Goal: Task Accomplishment & Management: Manage account settings

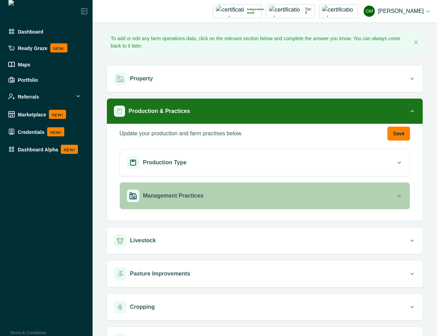
click at [199, 194] on p "Management Practices" at bounding box center [173, 196] width 60 height 8
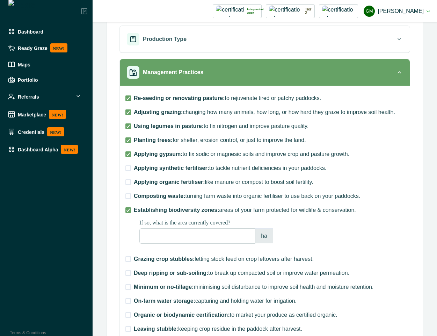
scroll to position [126, 0]
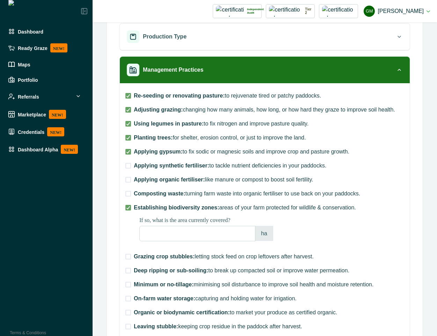
click at [129, 169] on label "Applying synthetic fertiliser: to tackle nutrient deficiencies in your paddocks." at bounding box center [226, 166] width 201 height 8
click at [128, 177] on span at bounding box center [129, 180] width 6 height 6
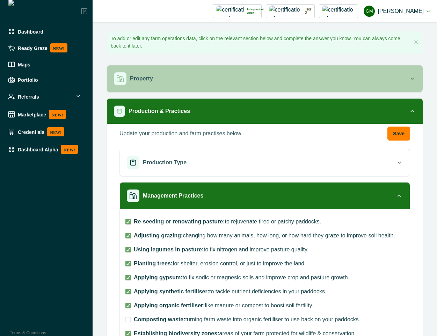
click at [184, 76] on div "Property" at bounding box center [261, 78] width 295 height 13
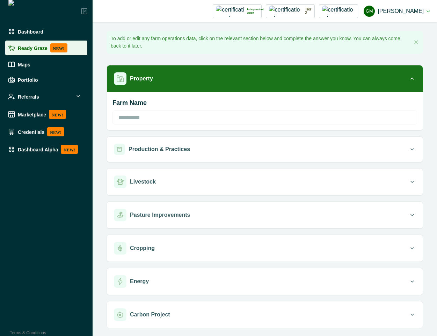
click at [38, 49] on p "Ready Graze" at bounding box center [33, 48] width 30 height 6
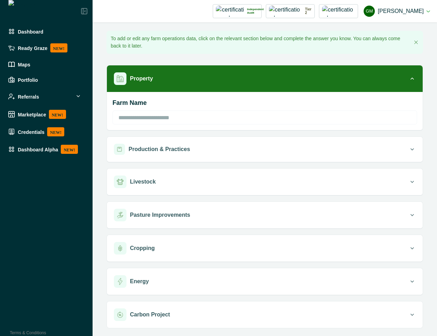
type input "**********"
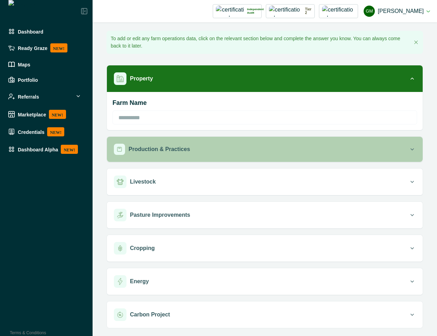
click at [195, 148] on div "Production & Practices" at bounding box center [261, 149] width 295 height 11
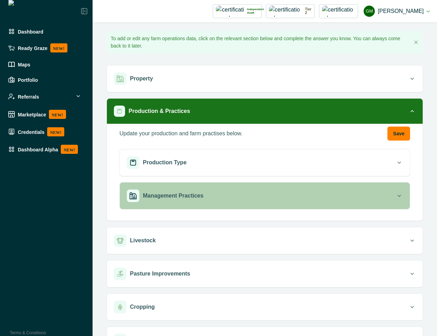
click at [197, 191] on div "Management Practices" at bounding box center [261, 196] width 269 height 13
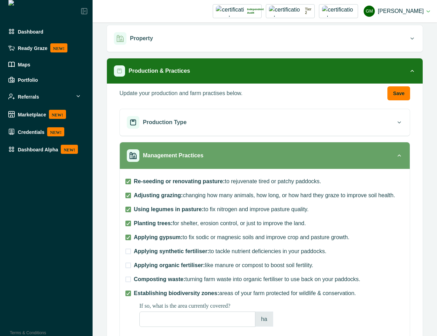
scroll to position [63, 0]
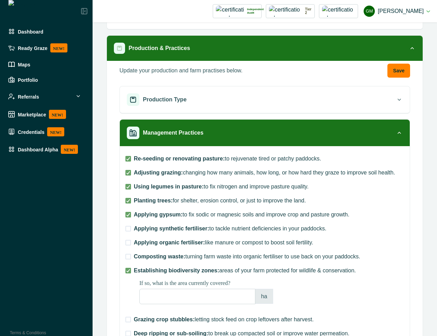
click at [126, 255] on span at bounding box center [129, 257] width 6 height 6
click at [129, 244] on span at bounding box center [129, 243] width 6 height 6
click at [127, 229] on span at bounding box center [129, 229] width 6 height 6
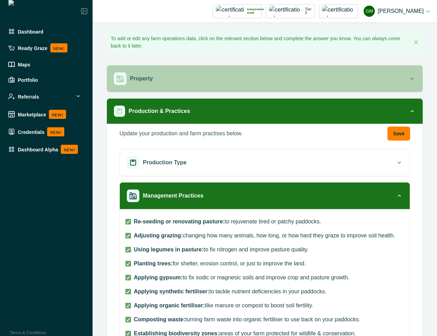
click at [244, 72] on div "Property" at bounding box center [261, 78] width 295 height 13
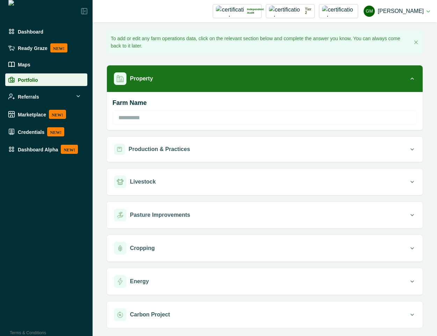
click at [22, 84] on li "Portfolio" at bounding box center [46, 79] width 82 height 13
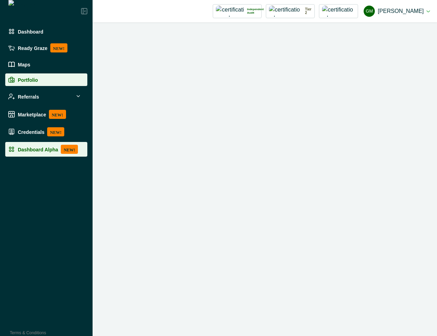
click at [34, 152] on div "Dashboard Alpha NEW!" at bounding box center [46, 149] width 77 height 9
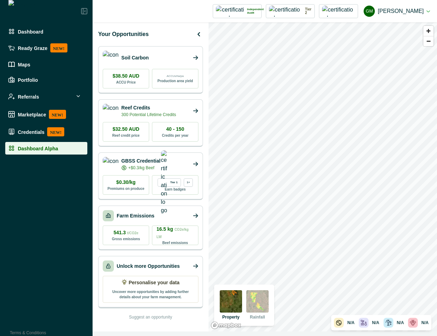
click at [150, 286] on p "Personalise your data" at bounding box center [154, 282] width 51 height 7
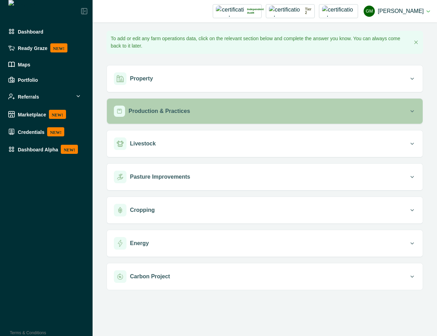
click at [185, 114] on p "Production & Practices" at bounding box center [160, 111] width 62 height 8
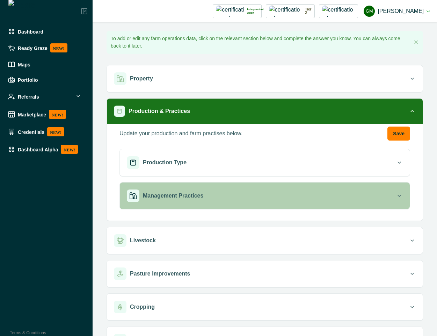
click at [195, 200] on p "Management Practices" at bounding box center [173, 196] width 60 height 8
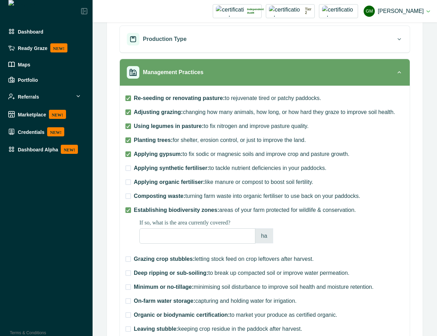
scroll to position [126, 0]
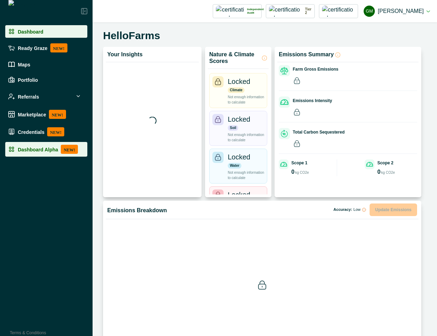
click at [39, 149] on p "Dashboard Alpha" at bounding box center [38, 150] width 40 height 6
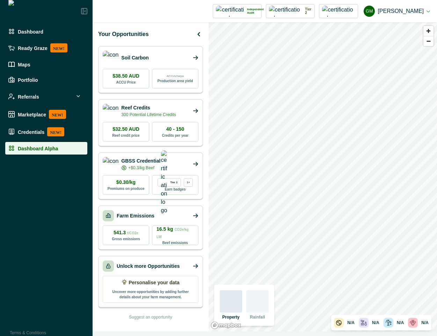
click at [149, 284] on p "Personalise your data" at bounding box center [154, 282] width 51 height 7
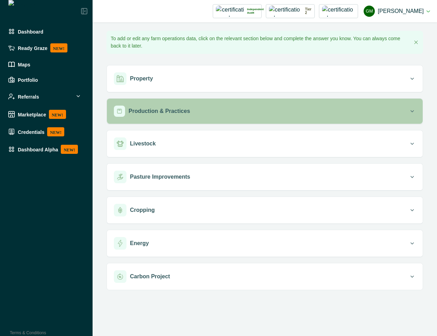
click at [179, 107] on p "Production & Practices" at bounding box center [160, 111] width 62 height 8
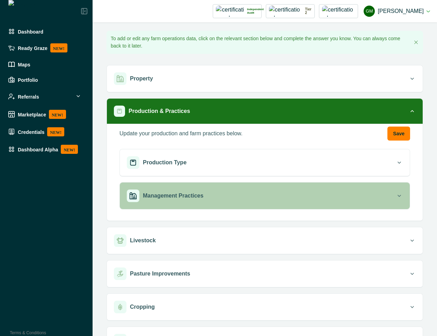
click at [168, 196] on p "Management Practices" at bounding box center [173, 196] width 60 height 8
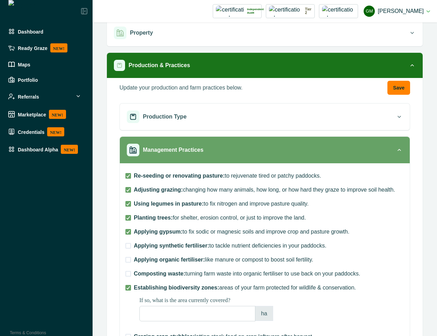
scroll to position [63, 0]
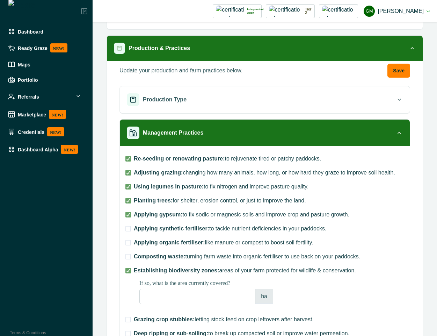
click at [130, 227] on span at bounding box center [129, 229] width 6 height 6
click at [128, 242] on span at bounding box center [129, 243] width 6 height 6
click at [128, 258] on span at bounding box center [129, 257] width 6 height 6
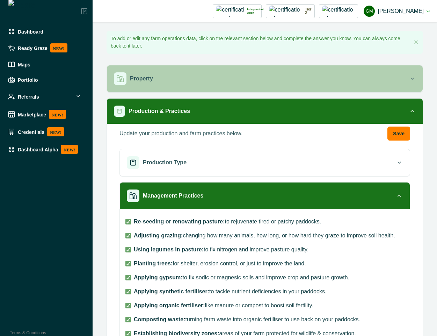
click at [154, 77] on div "Property" at bounding box center [261, 78] width 295 height 13
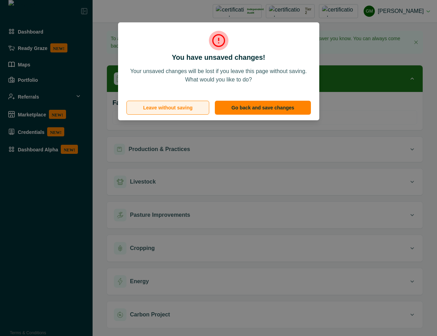
click at [170, 104] on button "Leave without saving" at bounding box center [168, 108] width 83 height 14
click at [169, 106] on button "Leave without saving" at bounding box center [168, 108] width 83 height 14
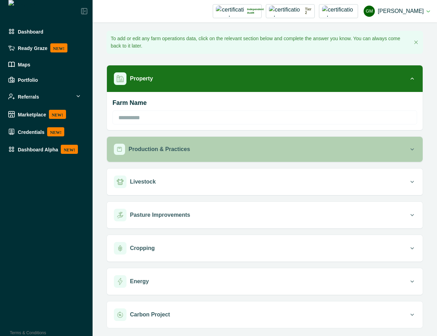
click at [193, 145] on div "Production & Practices" at bounding box center [261, 149] width 295 height 11
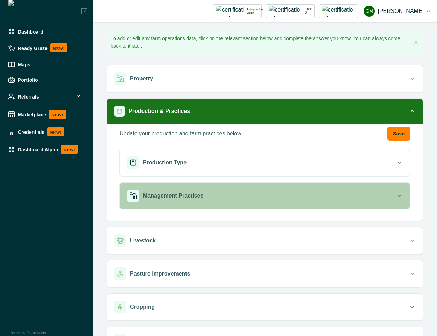
click at [302, 200] on div "Management Practices" at bounding box center [261, 196] width 269 height 13
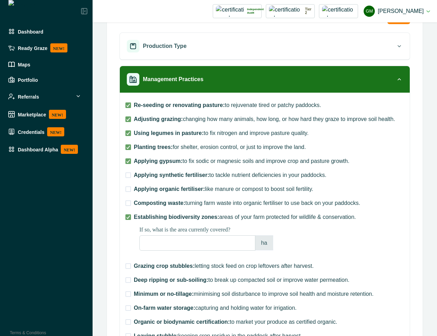
scroll to position [126, 0]
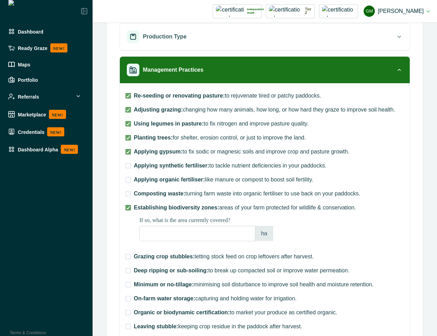
click at [128, 166] on span at bounding box center [129, 166] width 6 height 6
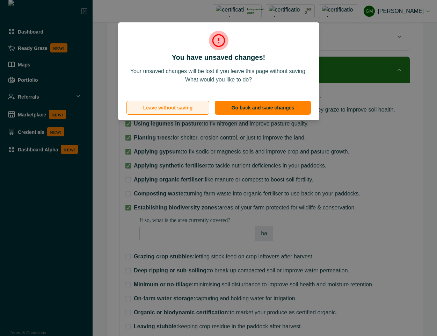
click at [192, 106] on button "Leave without saving" at bounding box center [168, 108] width 83 height 14
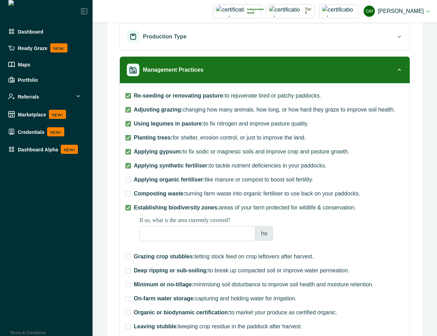
click at [128, 182] on span at bounding box center [129, 180] width 6 height 6
click at [128, 191] on span at bounding box center [129, 194] width 6 height 6
click at [130, 254] on span at bounding box center [129, 257] width 6 height 6
click at [130, 269] on span at bounding box center [129, 271] width 6 height 6
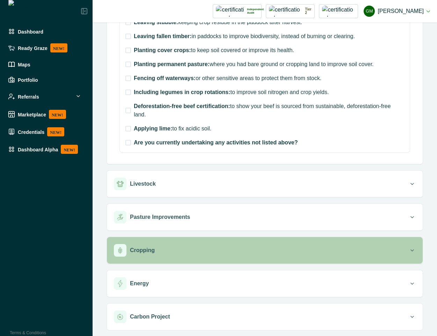
click at [179, 245] on div "Cropping" at bounding box center [261, 250] width 295 height 13
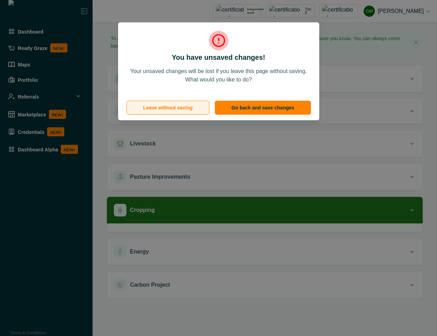
click at [167, 109] on button "Leave without saving" at bounding box center [168, 108] width 83 height 14
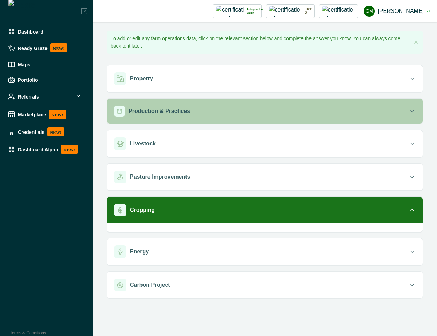
click at [293, 120] on button "Production & Practices" at bounding box center [265, 111] width 316 height 25
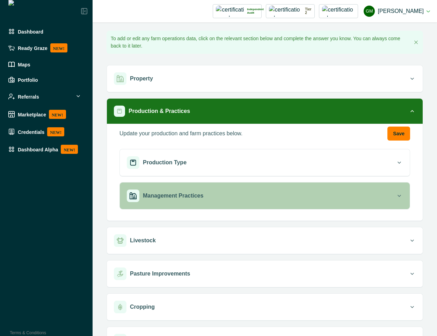
click at [221, 199] on div "Management Practices" at bounding box center [261, 196] width 269 height 13
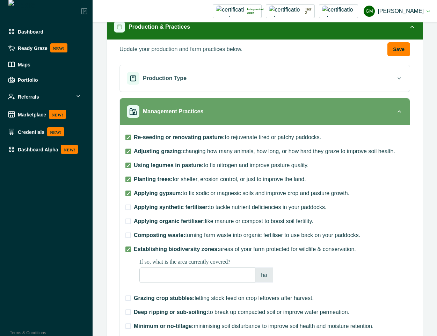
scroll to position [126, 0]
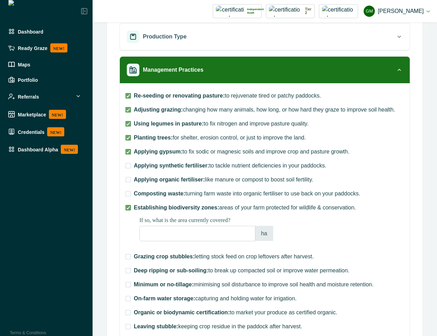
click at [128, 162] on label "Applying synthetic fertiliser: to tackle nutrient deficiencies in your paddocks." at bounding box center [226, 166] width 201 height 8
click at [127, 181] on span at bounding box center [129, 180] width 6 height 6
click at [128, 189] on div "Composting waste: turning farm waste into organic fertiliser to use back on you…" at bounding box center [265, 192] width 279 height 11
click at [128, 197] on label "Composting waste: turning farm waste into organic fertiliser to use back on you…" at bounding box center [243, 194] width 235 height 8
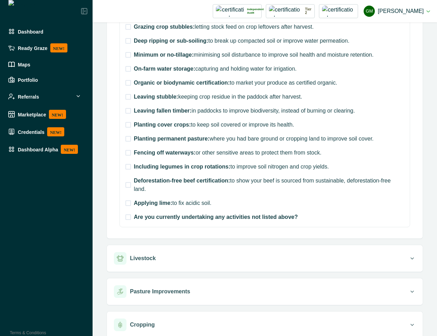
scroll to position [378, 0]
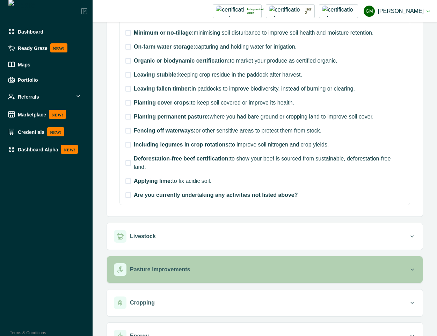
click at [184, 278] on button "Pasture Improvements" at bounding box center [265, 269] width 316 height 27
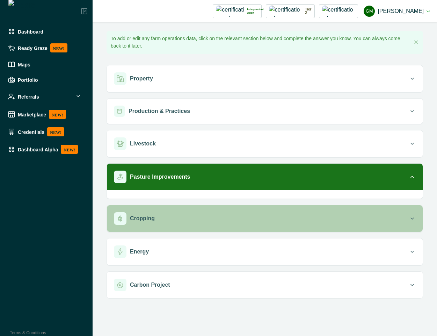
click at [208, 228] on button "Cropping" at bounding box center [265, 218] width 316 height 27
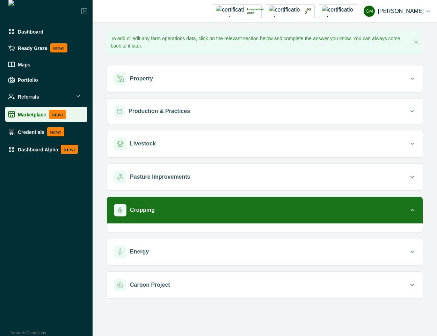
click at [49, 116] on p "NEW!" at bounding box center [57, 114] width 17 height 9
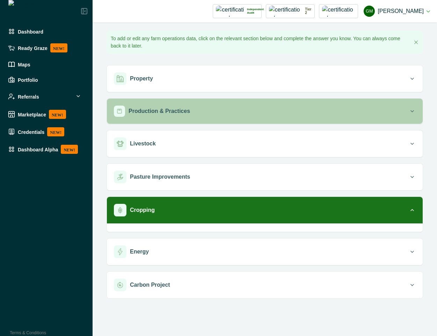
click at [201, 106] on div "Production & Practices" at bounding box center [261, 111] width 295 height 11
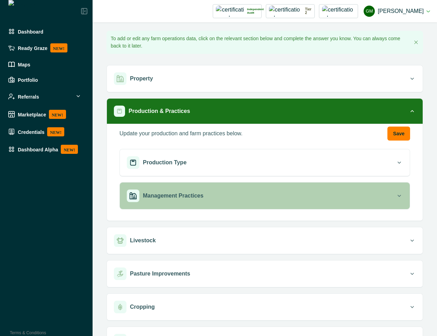
click at [202, 205] on button "Management Practices" at bounding box center [265, 196] width 290 height 27
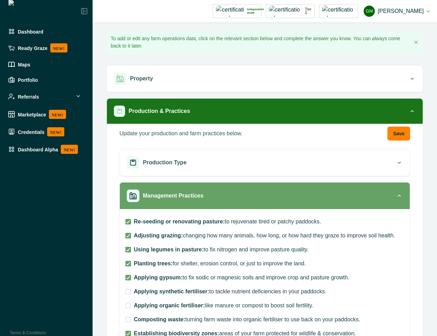
scroll to position [63, 0]
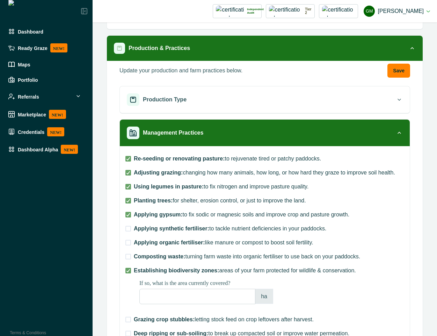
click at [129, 227] on span at bounding box center [129, 229] width 6 height 6
click at [130, 241] on span at bounding box center [129, 243] width 6 height 6
click at [130, 254] on span at bounding box center [129, 257] width 6 height 6
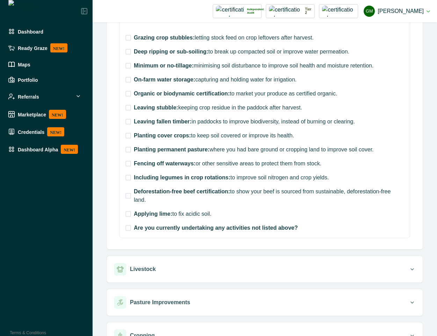
scroll to position [378, 0]
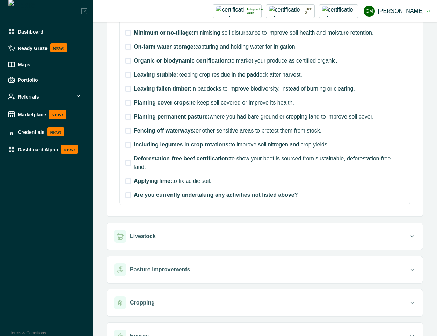
click at [129, 185] on label "Applying lime: to fix acidic soil." at bounding box center [169, 181] width 86 height 8
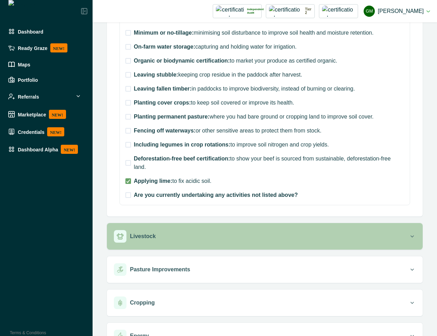
click at [150, 234] on p "Livestock" at bounding box center [143, 236] width 26 height 8
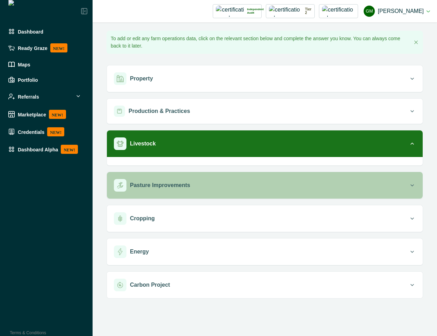
click at [176, 191] on div "Pasture Improvements" at bounding box center [261, 185] width 295 height 13
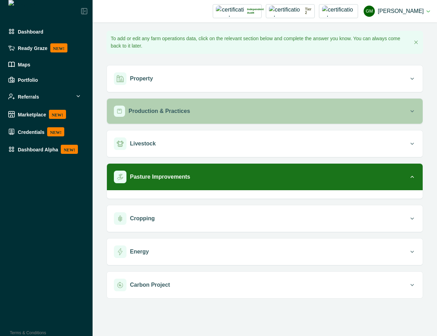
click at [207, 112] on div "Production & Practices" at bounding box center [261, 111] width 295 height 11
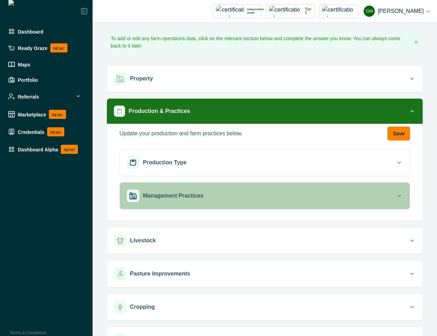
click at [191, 198] on p "Management Practices" at bounding box center [173, 196] width 60 height 8
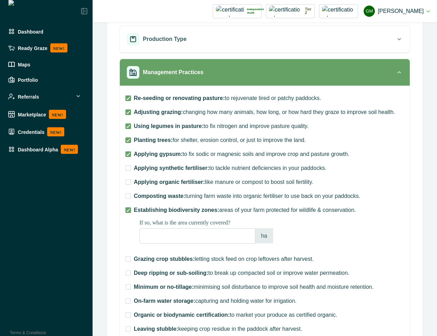
scroll to position [126, 0]
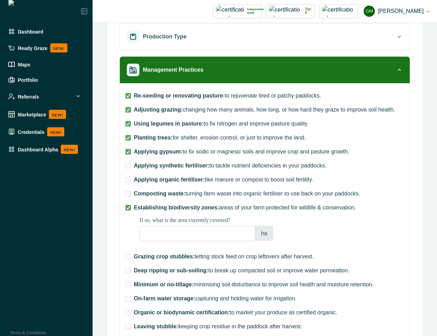
click at [130, 192] on span at bounding box center [129, 194] width 6 height 6
click at [129, 182] on span at bounding box center [129, 180] width 6 height 6
click at [129, 165] on span at bounding box center [129, 166] width 6 height 6
click at [129, 258] on span at bounding box center [129, 257] width 6 height 6
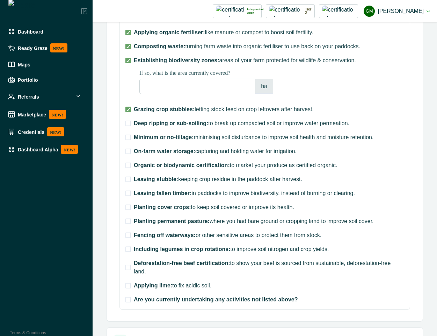
scroll to position [430, 0]
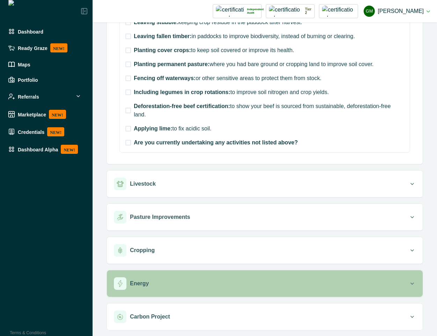
click at [165, 282] on div "Energy" at bounding box center [261, 283] width 295 height 13
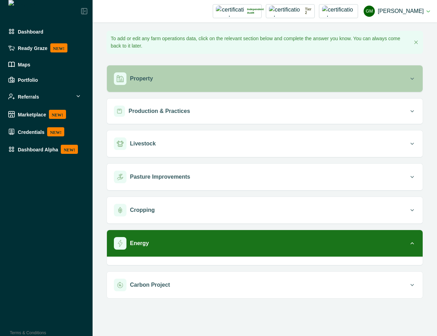
click at [168, 76] on div "Property" at bounding box center [261, 78] width 295 height 13
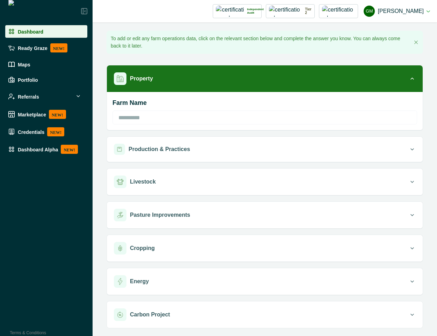
click at [44, 31] on div "Dashboard" at bounding box center [46, 31] width 77 height 7
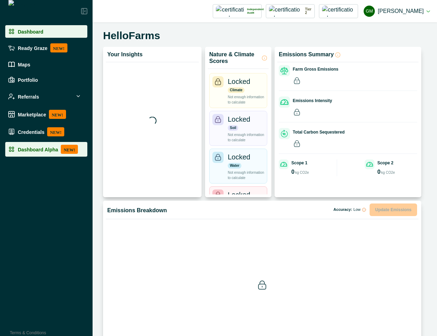
click at [55, 145] on div "Dashboard Alpha NEW!" at bounding box center [46, 149] width 77 height 9
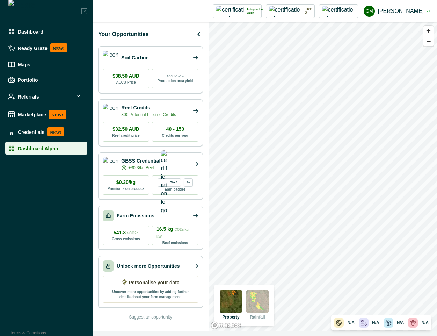
click at [145, 295] on p "Uncover more opportunities by adding further details about your farm management." at bounding box center [150, 294] width 87 height 10
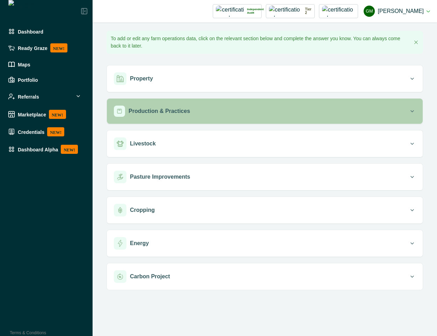
click at [149, 111] on p "Production & Practices" at bounding box center [160, 111] width 62 height 8
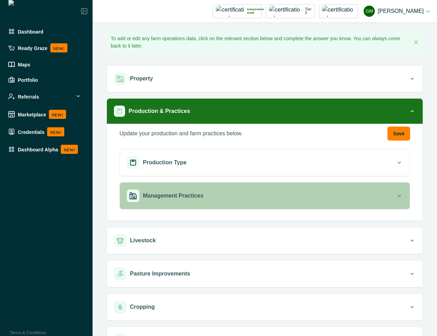
click at [180, 200] on div "Management Practices" at bounding box center [261, 196] width 269 height 13
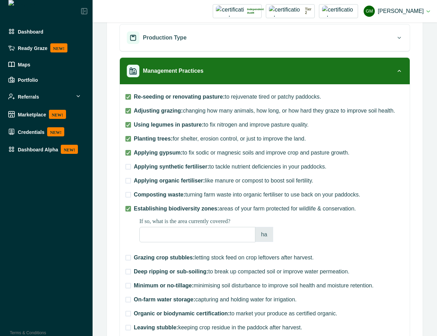
scroll to position [126, 0]
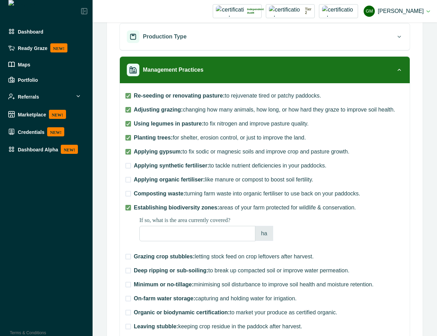
click at [127, 167] on span at bounding box center [129, 166] width 6 height 6
click at [128, 183] on label "Applying organic fertiliser: like manure or compost to boost soil fertility." at bounding box center [220, 180] width 188 height 8
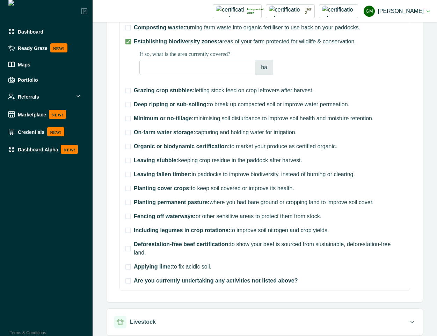
scroll to position [430, 0]
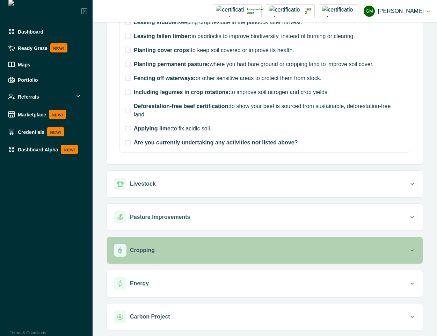
click at [181, 260] on button "Cropping" at bounding box center [265, 250] width 316 height 27
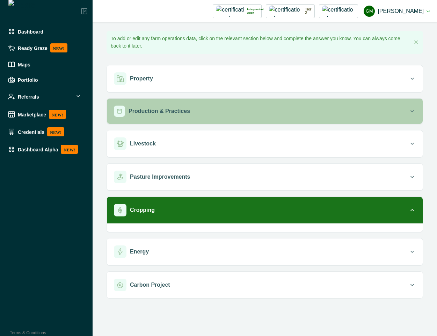
click at [190, 105] on button "Production & Practices" at bounding box center [265, 111] width 316 height 25
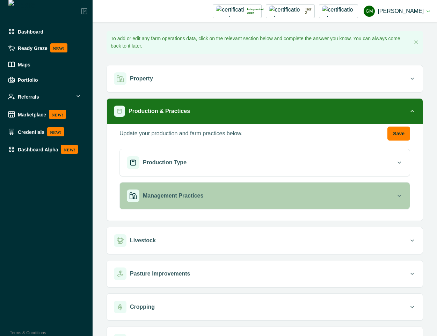
click at [153, 201] on div "Management Practices" at bounding box center [261, 196] width 269 height 13
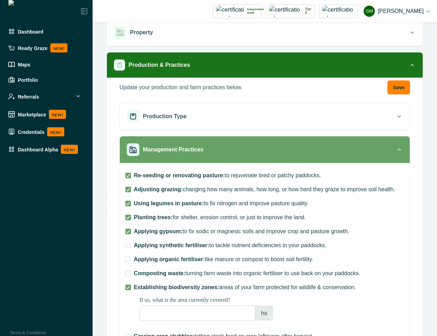
scroll to position [63, 0]
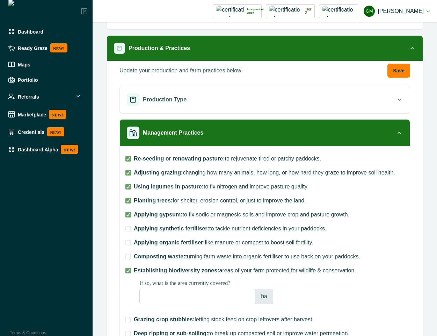
click at [129, 227] on span at bounding box center [129, 229] width 6 height 6
click at [129, 239] on label "Applying organic fertiliser: like manure or compost to boost soil fertility." at bounding box center [220, 242] width 188 height 8
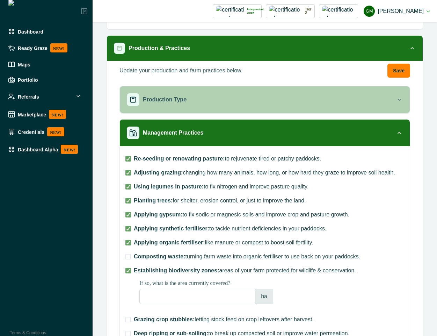
click at [217, 93] on button "Production Type" at bounding box center [265, 99] width 290 height 27
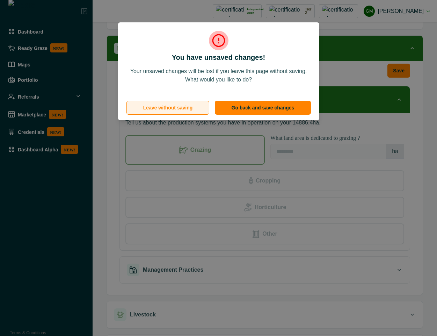
click at [178, 107] on button "Leave without saving" at bounding box center [168, 108] width 83 height 14
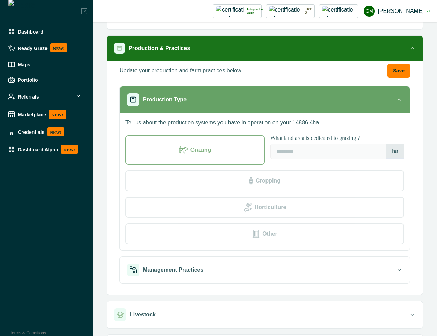
click at [254, 99] on div "Production Type" at bounding box center [261, 99] width 269 height 13
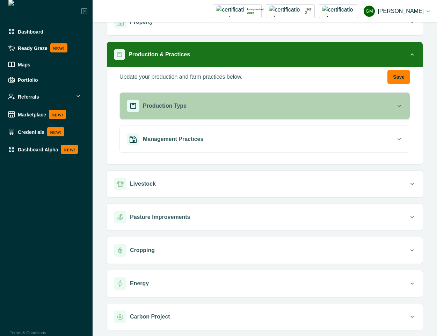
scroll to position [57, 0]
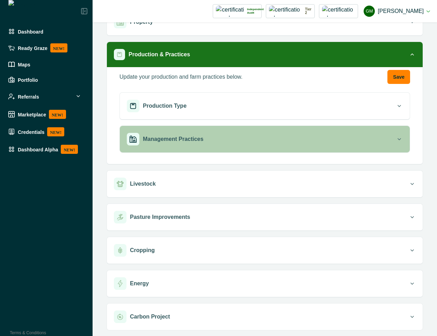
click at [244, 143] on div "Management Practices" at bounding box center [261, 139] width 269 height 13
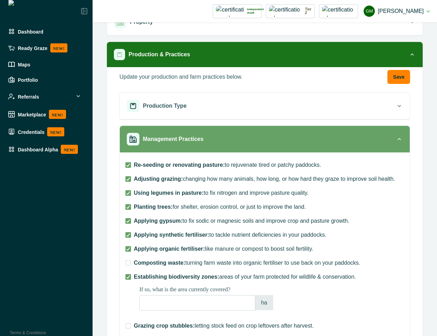
click at [244, 143] on div "Management Practices" at bounding box center [261, 139] width 269 height 13
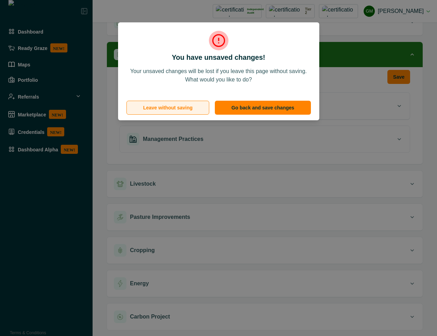
click at [160, 110] on button "Leave without saving" at bounding box center [168, 108] width 83 height 14
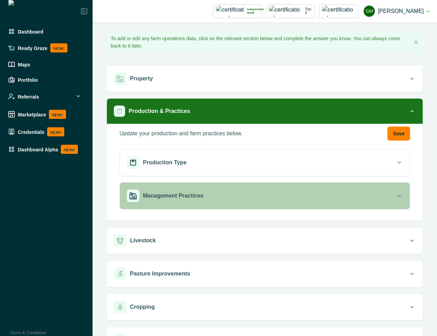
click at [280, 201] on div "Management Practices" at bounding box center [261, 196] width 269 height 13
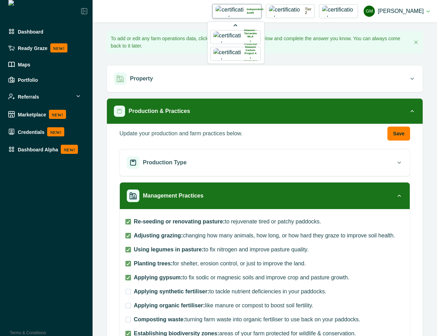
click at [234, 13] on img at bounding box center [230, 11] width 28 height 11
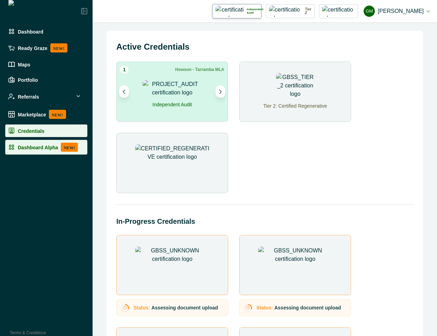
click at [45, 150] on div "Dashboard Alpha NEW!" at bounding box center [46, 147] width 77 height 9
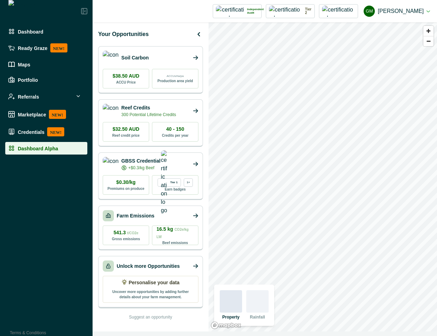
click at [136, 290] on p "Uncover more opportunities by adding further details about your farm management." at bounding box center [150, 294] width 87 height 10
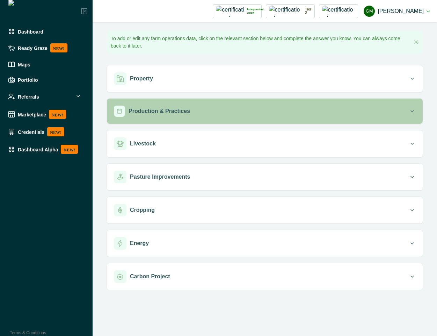
click at [188, 111] on div "Production & Practices" at bounding box center [261, 111] width 295 height 11
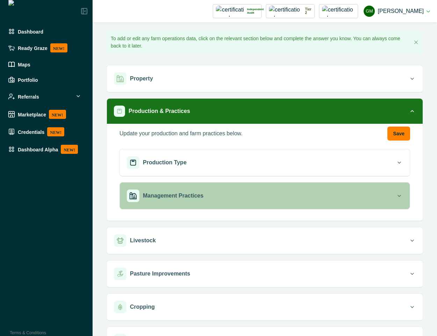
click at [181, 190] on div "Management Practices" at bounding box center [261, 196] width 269 height 13
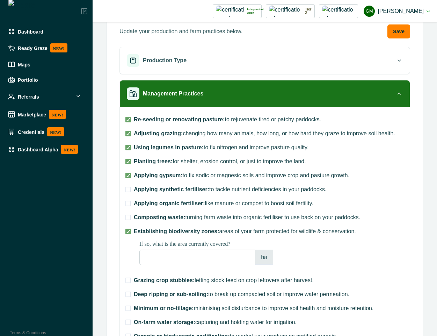
scroll to position [126, 0]
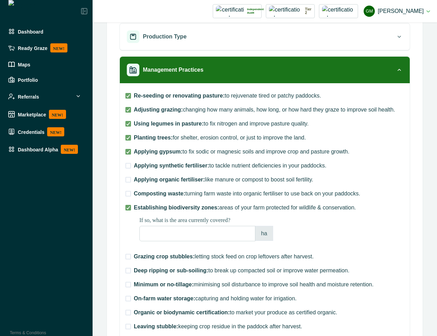
click at [130, 166] on span at bounding box center [129, 166] width 6 height 6
click at [128, 184] on div "Re-seeding or renovating pasture: to rejuvenate tired or patchy paddocks. Adjus…" at bounding box center [265, 270] width 279 height 362
click at [127, 178] on span at bounding box center [129, 180] width 6 height 6
click at [127, 191] on span at bounding box center [129, 194] width 6 height 6
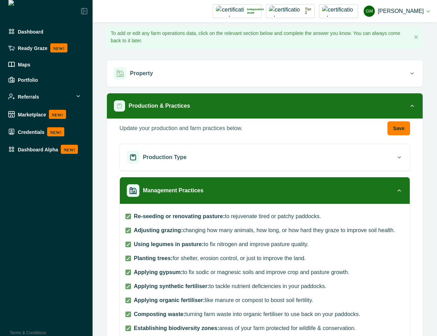
scroll to position [0, 0]
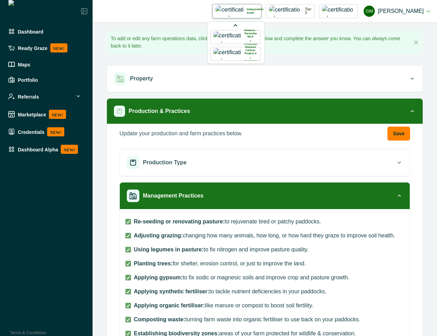
click at [227, 11] on img at bounding box center [230, 11] width 28 height 11
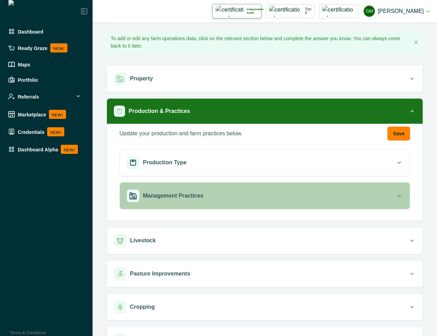
click at [214, 193] on div "Management Practices" at bounding box center [261, 196] width 269 height 13
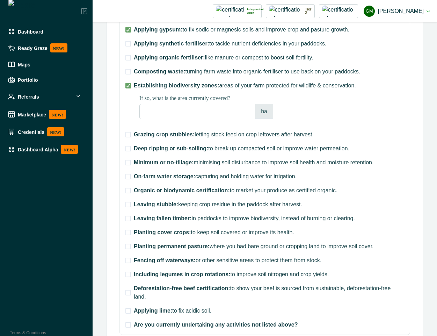
scroll to position [252, 0]
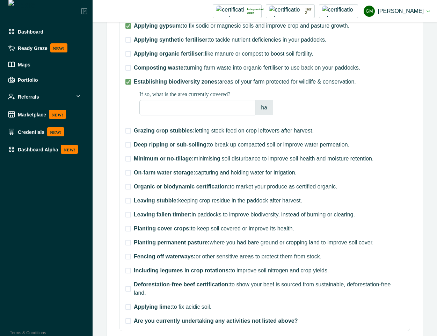
click at [128, 55] on span at bounding box center [129, 54] width 6 height 6
click at [128, 65] on span at bounding box center [129, 68] width 6 height 6
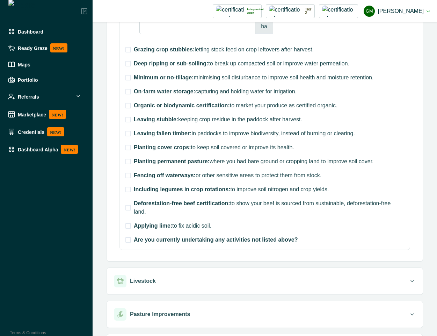
scroll to position [430, 0]
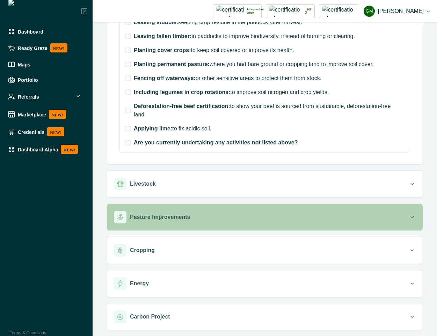
click at [205, 220] on div "Pasture Improvements" at bounding box center [261, 217] width 295 height 13
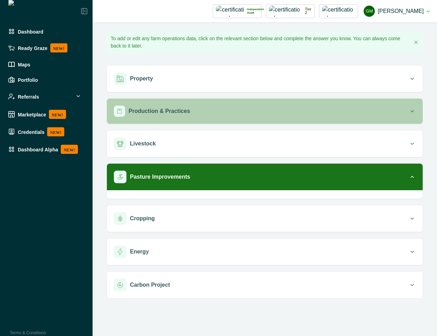
click at [202, 114] on div "Production & Practices" at bounding box center [261, 111] width 295 height 11
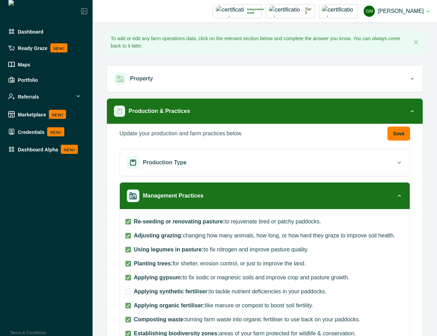
scroll to position [63, 0]
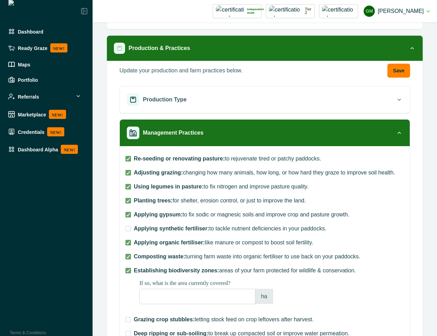
click at [127, 228] on span at bounding box center [129, 229] width 6 height 6
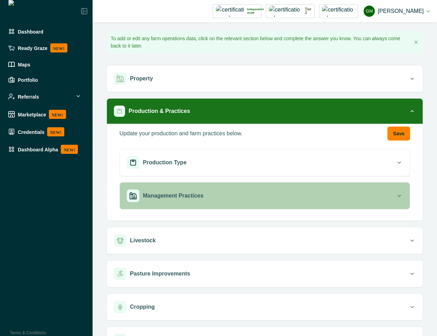
click at [228, 196] on div "Management Practices" at bounding box center [261, 196] width 269 height 13
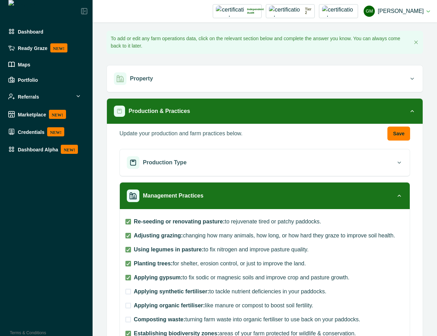
click at [130, 292] on span at bounding box center [129, 292] width 6 height 6
click at [126, 307] on span at bounding box center [129, 306] width 6 height 6
click at [128, 320] on span at bounding box center [129, 320] width 6 height 6
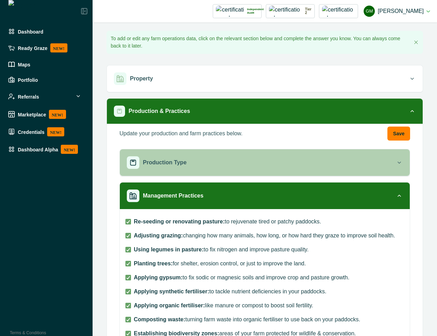
click at [199, 155] on button "Production Type" at bounding box center [265, 162] width 290 height 27
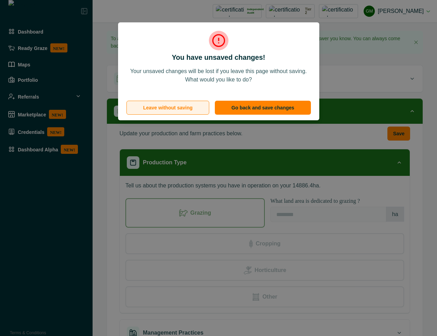
click at [179, 103] on button "Leave without saving" at bounding box center [168, 108] width 83 height 14
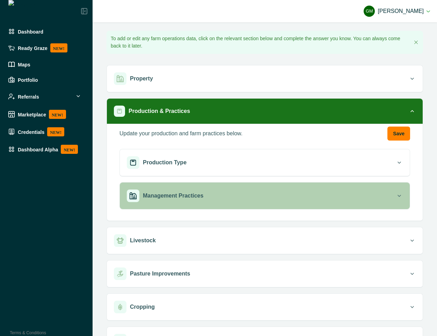
click at [223, 200] on div "Management Practices" at bounding box center [261, 196] width 269 height 13
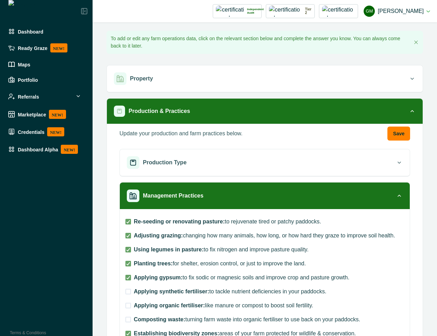
click at [127, 292] on span at bounding box center [129, 292] width 6 height 6
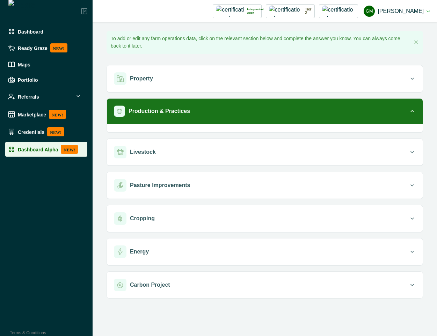
click at [46, 148] on p "Dashboard Alpha" at bounding box center [38, 150] width 40 height 6
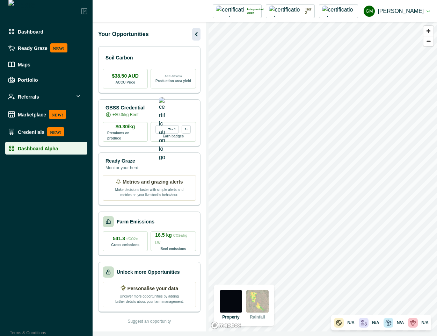
click at [194, 34] on icon "button" at bounding box center [196, 34] width 8 height 8
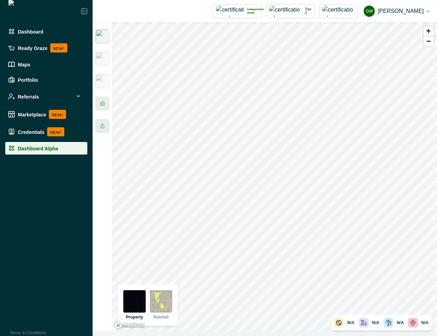
click at [101, 36] on img at bounding box center [102, 36] width 14 height 14
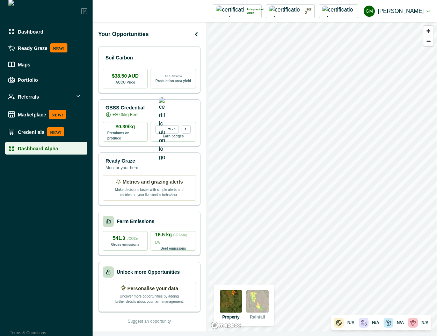
click at [164, 225] on div "Farm Emissions" at bounding box center [149, 221] width 93 height 11
click at [259, 299] on img at bounding box center [258, 301] width 22 height 22
click at [228, 294] on img at bounding box center [231, 301] width 22 height 22
click at [143, 223] on p "Farm Emissions" at bounding box center [136, 221] width 38 height 7
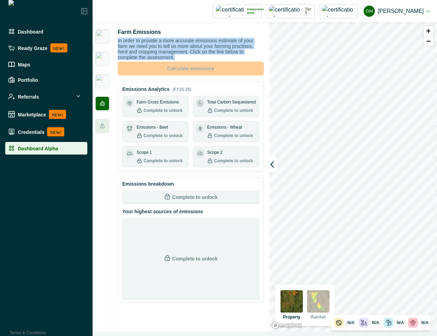
drag, startPoint x: 117, startPoint y: 40, endPoint x: 149, endPoint y: 57, distance: 36.6
click at [149, 57] on div "Farm Emissions In order to provide a more accurate emissions estimate of your f…" at bounding box center [190, 176] width 157 height 309
copy p "In order to provide a more accurate emissions estimate of your farm we need you…"
click at [103, 37] on img at bounding box center [102, 36] width 14 height 14
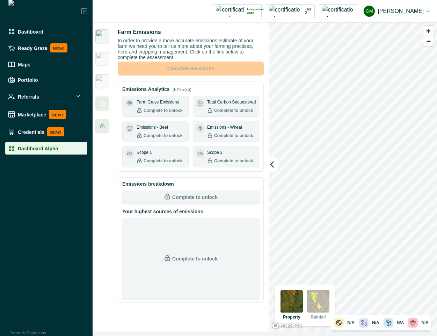
click at [34, 150] on p "Dashboard Alpha" at bounding box center [38, 148] width 40 height 6
click at [100, 126] on icon at bounding box center [103, 126] width 6 height 6
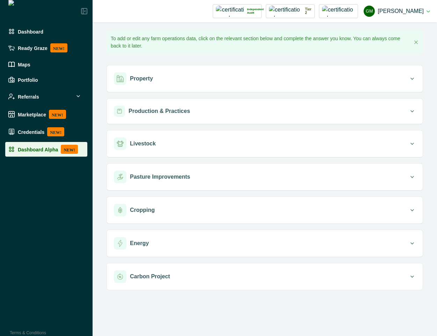
click at [53, 154] on li "Dashboard Alpha NEW!" at bounding box center [46, 149] width 82 height 15
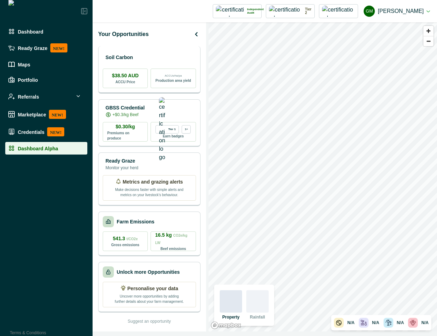
click at [147, 56] on div "Soil Carbon" at bounding box center [149, 57] width 93 height 14
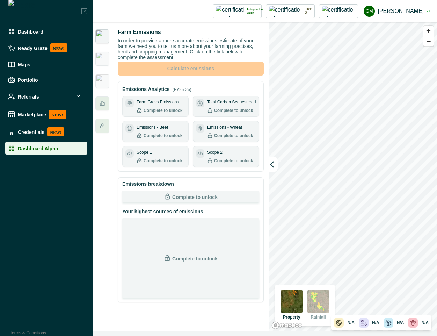
click at [103, 32] on img at bounding box center [102, 36] width 14 height 14
click at [100, 36] on img at bounding box center [102, 36] width 14 height 14
click at [103, 53] on img at bounding box center [102, 59] width 14 height 14
click at [101, 83] on img at bounding box center [102, 81] width 14 height 14
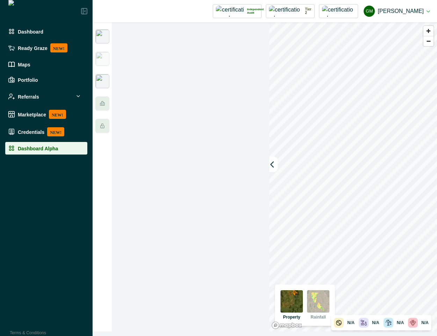
click at [101, 36] on img at bounding box center [102, 36] width 14 height 14
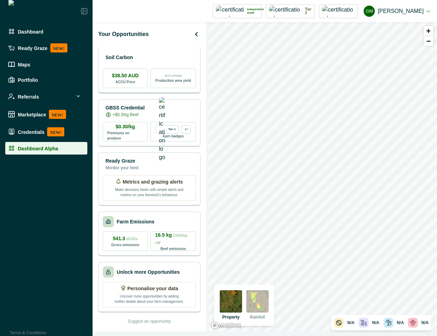
click at [150, 56] on div "Soil Carbon" at bounding box center [149, 57] width 93 height 14
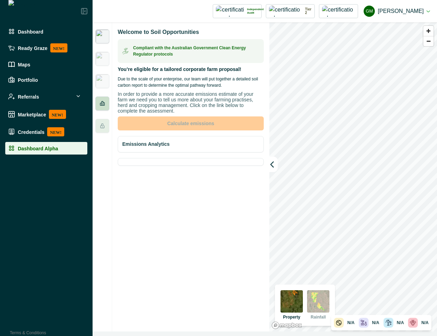
click at [102, 102] on icon at bounding box center [102, 103] width 5 height 5
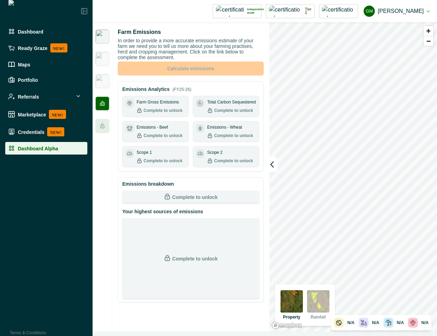
click at [104, 30] on img at bounding box center [102, 36] width 14 height 14
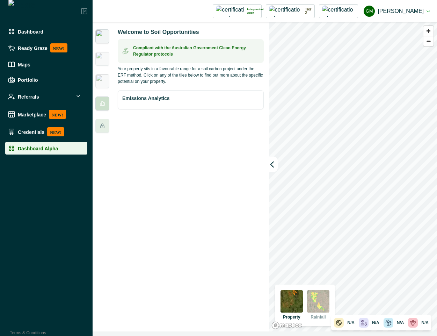
click at [102, 99] on div at bounding box center [102, 104] width 14 height 14
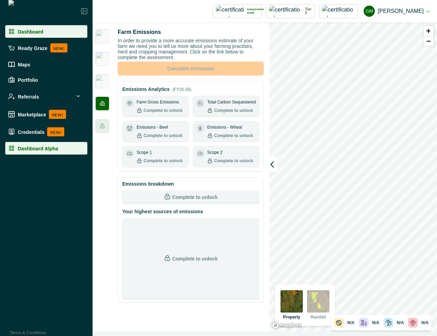
click at [45, 33] on div "Dashboard" at bounding box center [46, 31] width 77 height 7
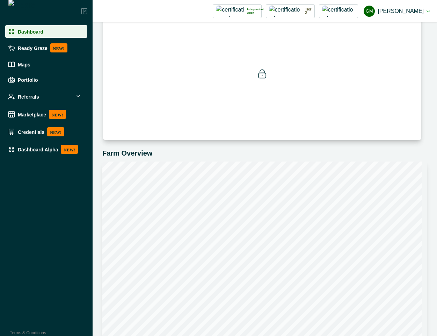
scroll to position [232, 0]
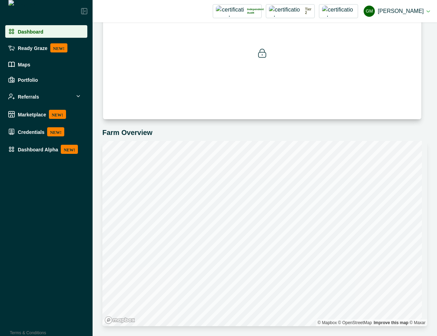
click at [400, 12] on button "GM [PERSON_NAME]" at bounding box center [397, 11] width 66 height 17
click at [397, 31] on button "Sign out" at bounding box center [391, 32] width 78 height 12
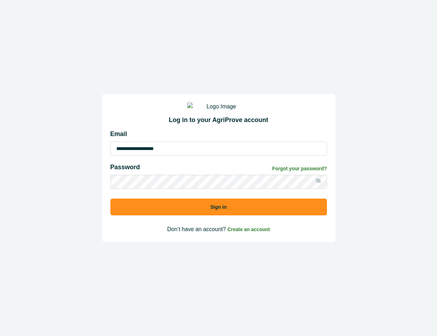
click at [192, 156] on input "**********" at bounding box center [218, 149] width 217 height 14
type input "**********"
click at [197, 215] on button "Sign in" at bounding box center [218, 207] width 217 height 17
